Goal: Task Accomplishment & Management: Use online tool/utility

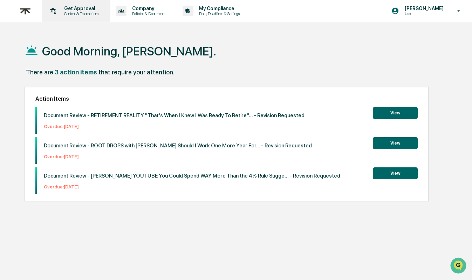
click at [80, 13] on p "Content & Transactions" at bounding box center [80, 13] width 43 height 5
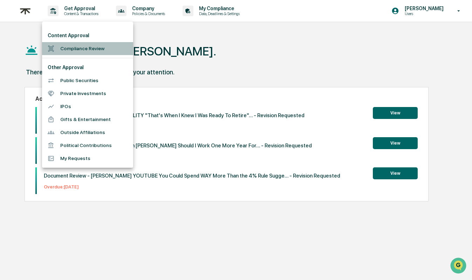
click at [90, 47] on li "Compliance Review" at bounding box center [87, 48] width 91 height 13
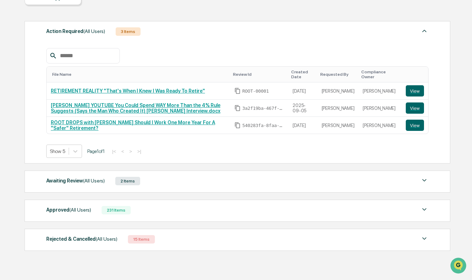
scroll to position [89, 0]
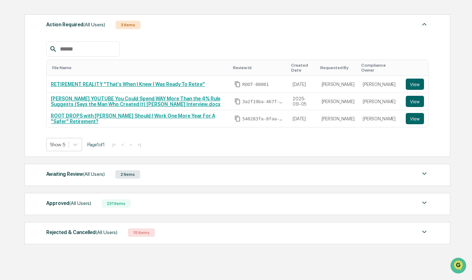
click at [160, 203] on div "Approved (All Users) 231 Items" at bounding box center [237, 203] width 382 height 10
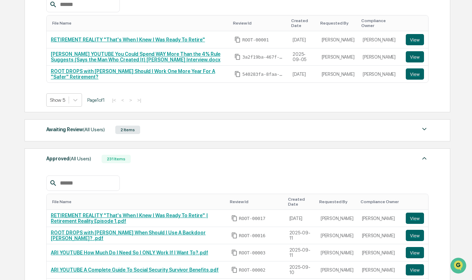
scroll to position [136, 0]
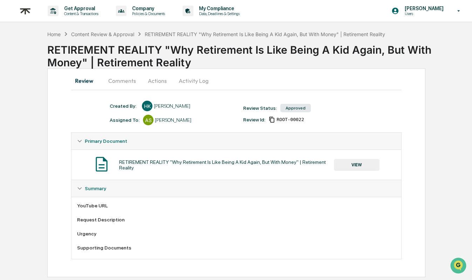
click at [356, 167] on button "VIEW" at bounding box center [357, 165] width 46 height 12
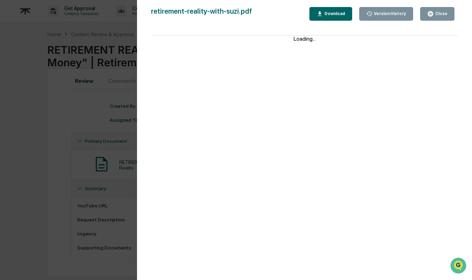
click at [439, 7] on div "Version History 09/15/2025, 04:25 PM Hannah Kaufman retirement-reality-with-suz…" at bounding box center [304, 147] width 335 height 294
click at [430, 15] on icon "button" at bounding box center [430, 13] width 5 height 5
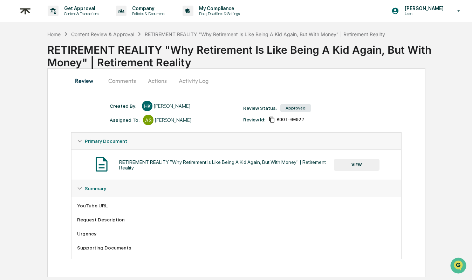
click at [168, 122] on div "[PERSON_NAME]" at bounding box center [173, 120] width 36 height 6
click at [123, 81] on button "Comments" at bounding box center [122, 80] width 39 height 17
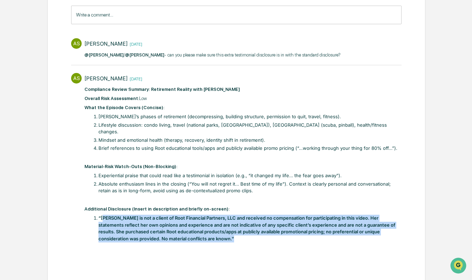
drag, startPoint x: 103, startPoint y: 209, endPoint x: 233, endPoint y: 227, distance: 131.2
click at [233, 227] on strong "“Suzi VanPatten is not a client of Root Financial Partners, LLC and received no…" at bounding box center [246, 228] width 297 height 26
copy strong "uzi VanPatten is not a client of Root Financial Partners, LLC and received no c…"
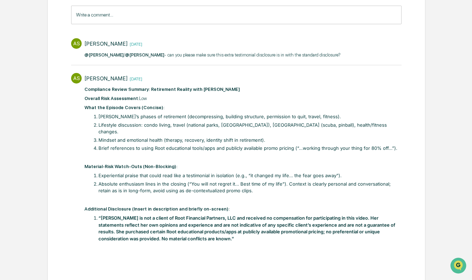
click at [101, 215] on strong "“Suzi VanPatten is not a client of Root Financial Partners, LLC and received no…" at bounding box center [246, 228] width 297 height 26
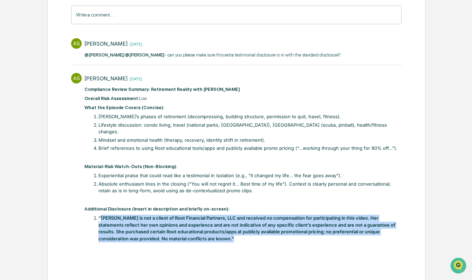
drag, startPoint x: 101, startPoint y: 209, endPoint x: 231, endPoint y: 226, distance: 131.1
click at [231, 226] on li "“Suzi VanPatten is not a client of Root Financial Partners, LLC and received no…" at bounding box center [249, 227] width 303 height 27
copy strong "Suzi VanPatten is not a client of Root Financial Partners, LLC and received no …"
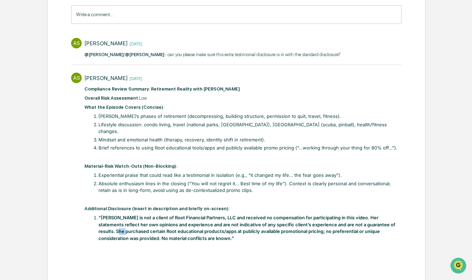
click at [116, 222] on strong "“Suzi VanPatten is not a client of Root Financial Partners, LLC and received no…" at bounding box center [246, 227] width 297 height 26
click at [371, 77] on div "Alexandra Stickelman 2025-09-16" at bounding box center [242, 78] width 317 height 11
